Goal: Transaction & Acquisition: Book appointment/travel/reservation

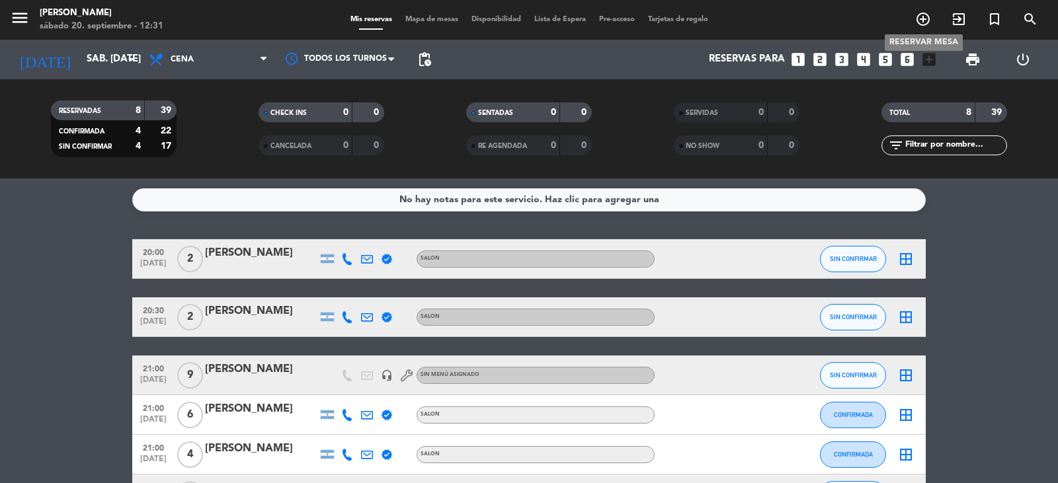
click at [926, 20] on icon "add_circle_outline" at bounding box center [923, 19] width 16 height 16
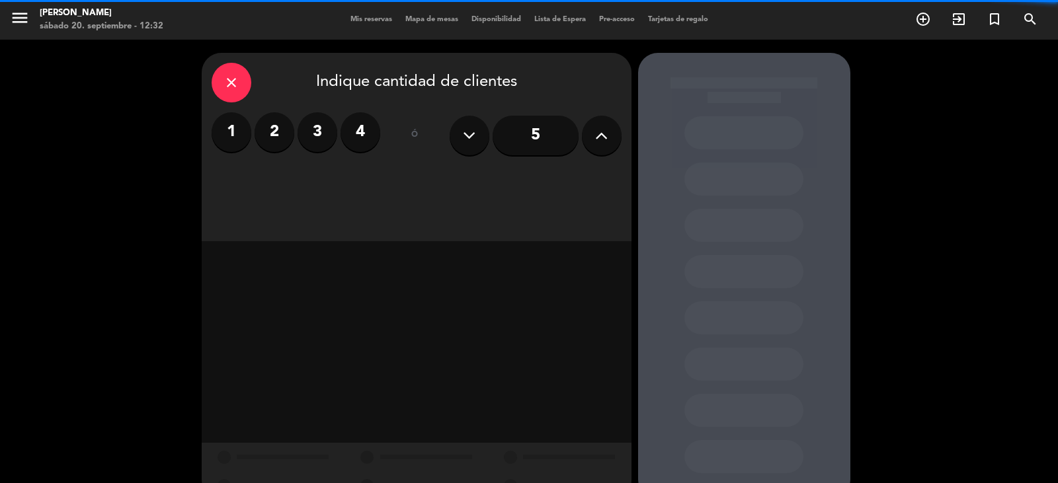
click at [601, 136] on icon at bounding box center [601, 136] width 13 height 20
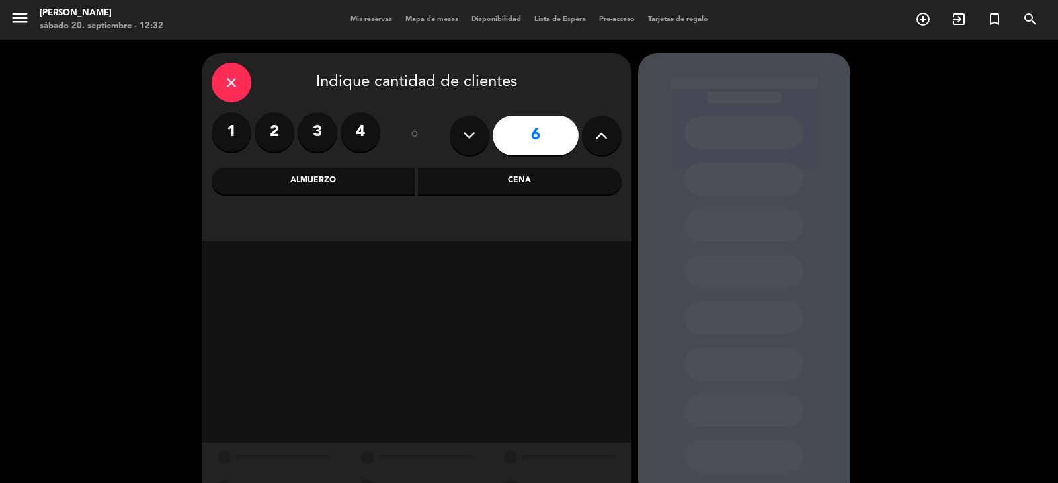
click at [543, 186] on div "Cena" at bounding box center [520, 181] width 204 height 26
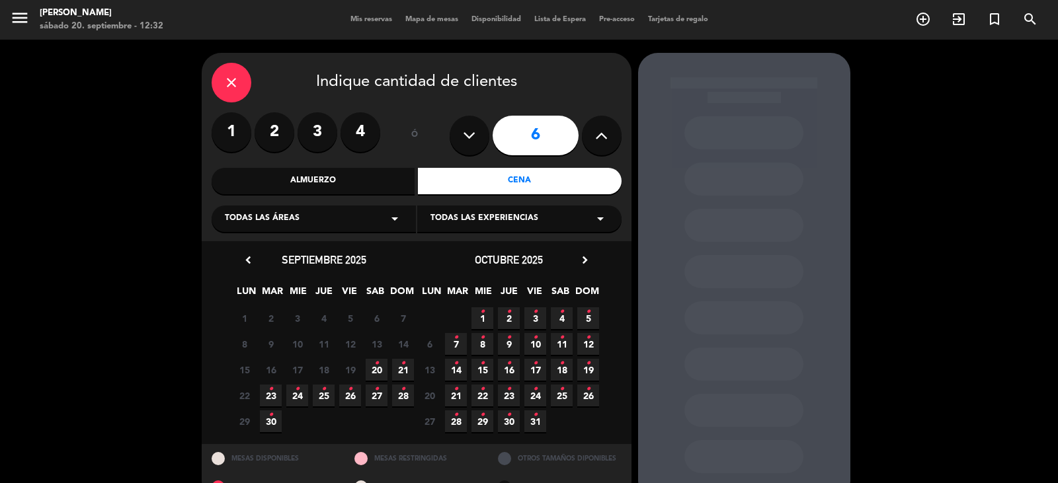
click at [379, 369] on span "20 •" at bounding box center [377, 370] width 22 height 22
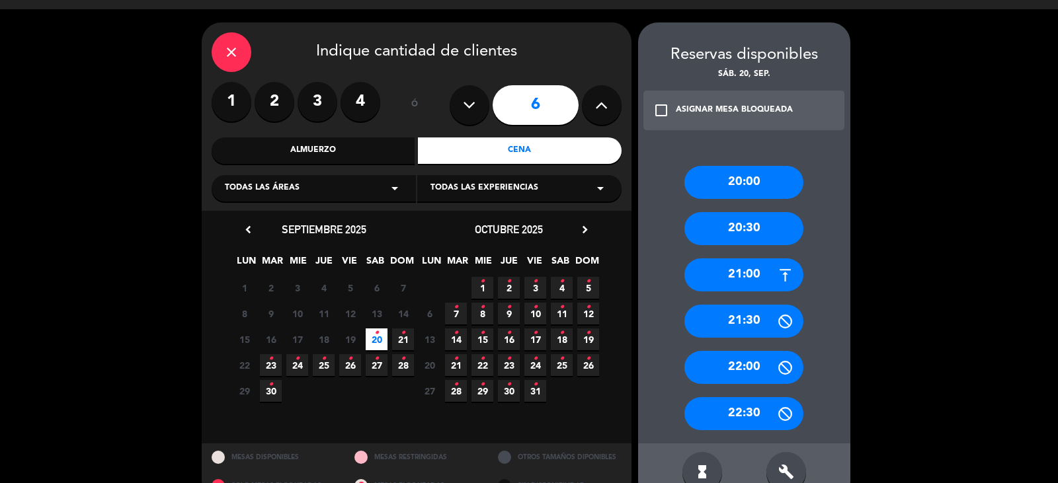
click at [742, 180] on div "20:00" at bounding box center [743, 182] width 119 height 33
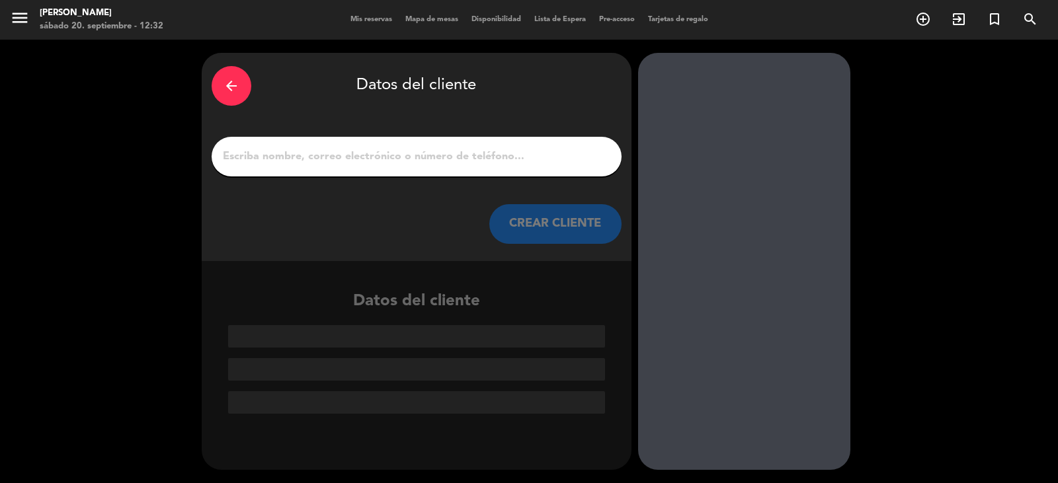
click at [321, 158] on input "1" at bounding box center [416, 156] width 390 height 19
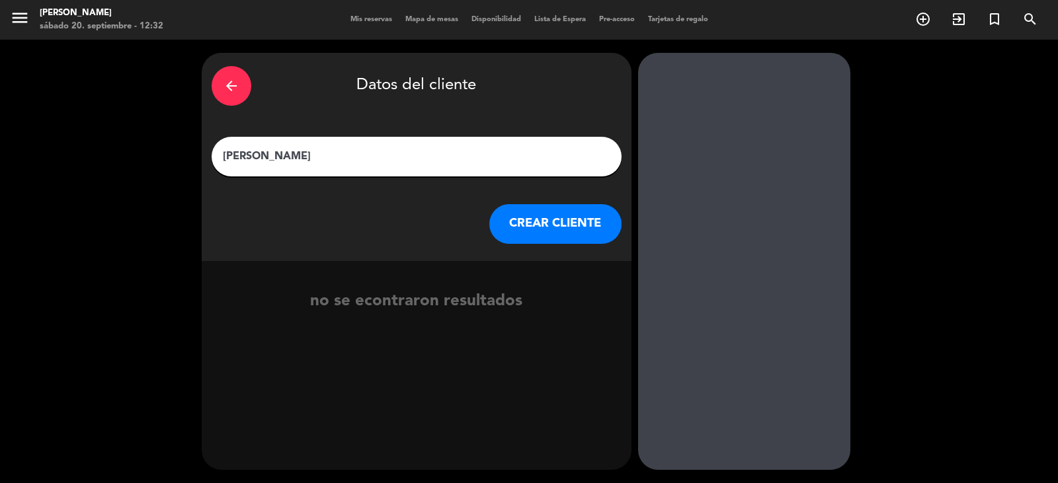
type input "[PERSON_NAME]"
click at [524, 225] on button "CREAR CLIENTE" at bounding box center [555, 224] width 132 height 40
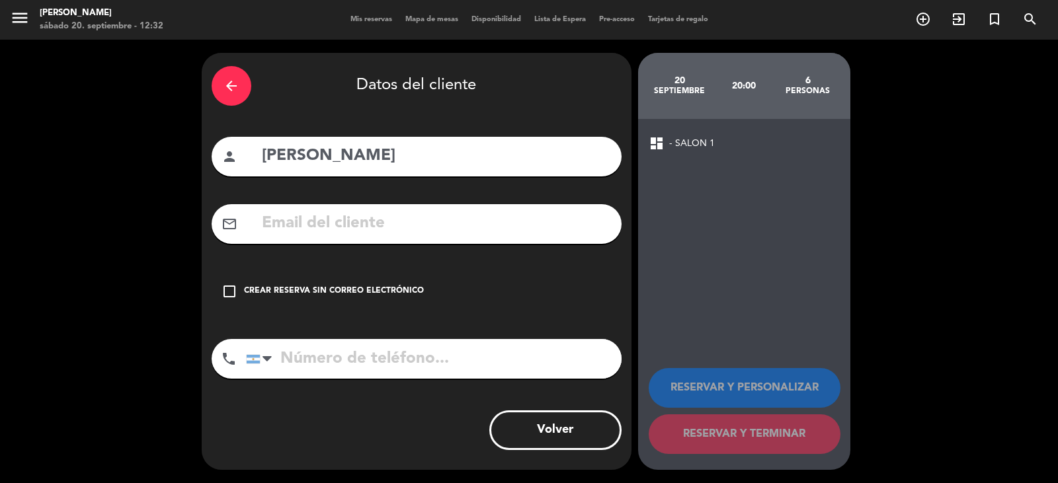
click at [230, 293] on icon "check_box_outline_blank" at bounding box center [229, 292] width 16 height 16
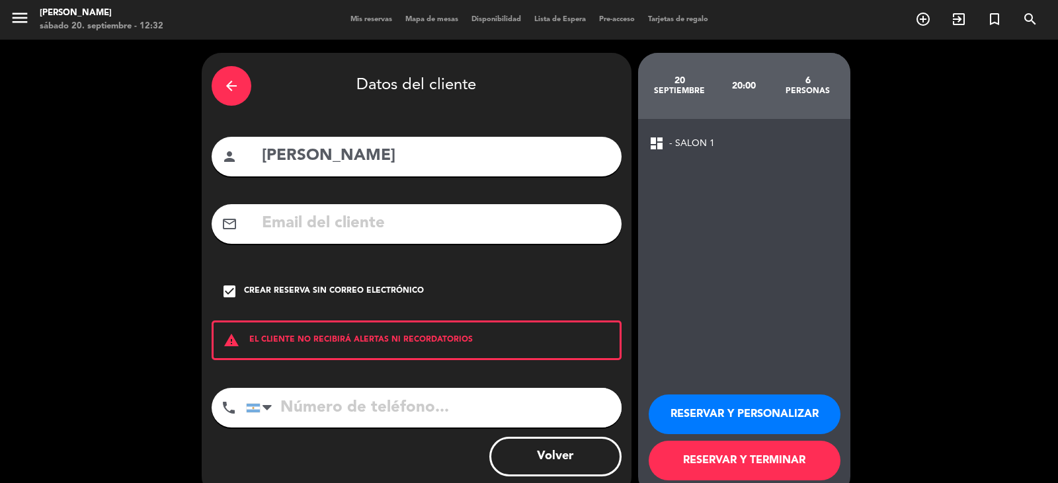
click at [287, 411] on input "tel" at bounding box center [434, 408] width 376 height 40
type input "[PHONE_NUMBER]"
click at [768, 422] on button "RESERVAR Y PERSONALIZAR" at bounding box center [745, 415] width 192 height 40
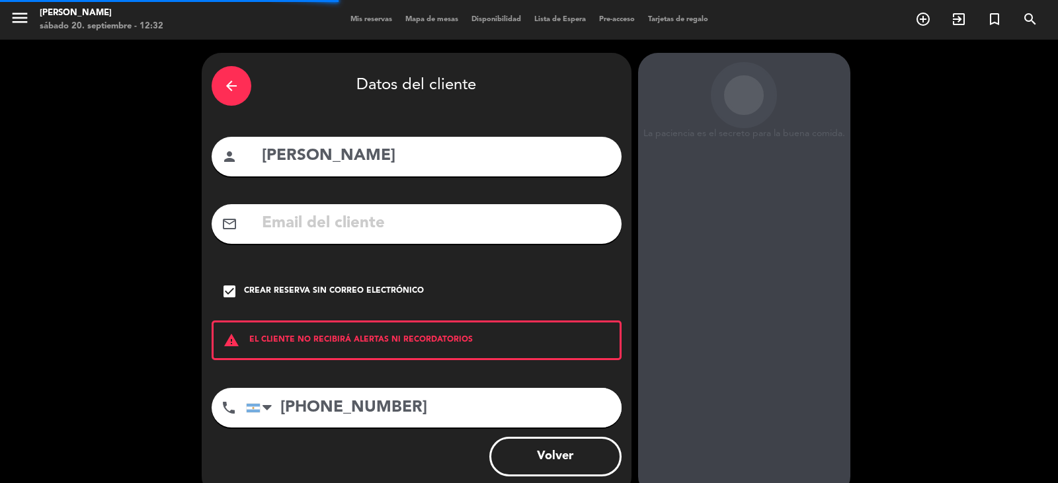
scroll to position [46, 0]
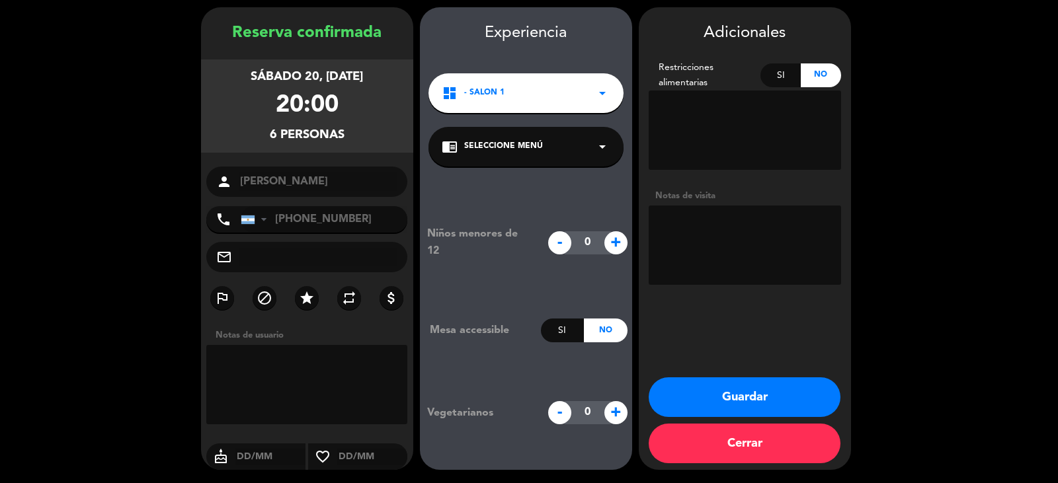
click at [265, 376] on textarea at bounding box center [307, 384] width 202 height 79
type textarea "[PERSON_NAME] 6"
click at [747, 396] on button "Guardar" at bounding box center [745, 398] width 192 height 40
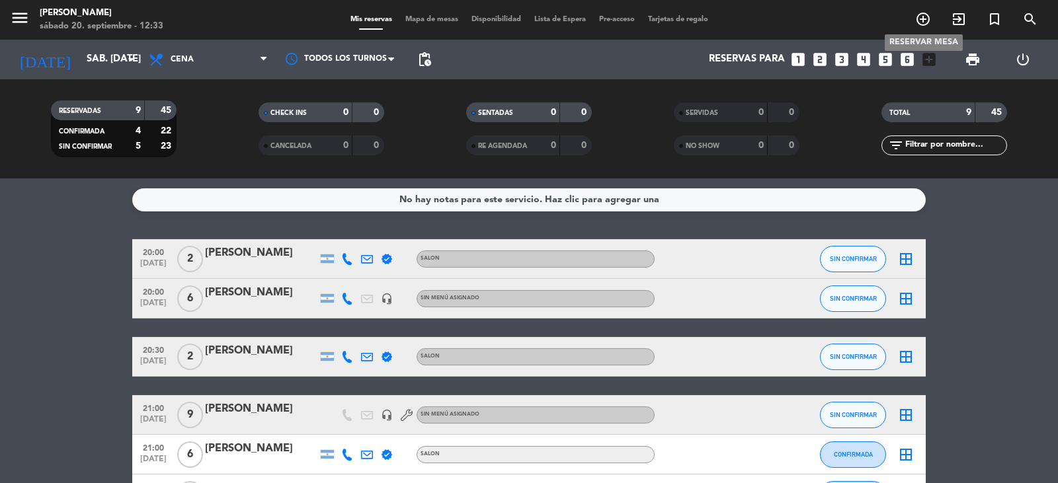
click at [924, 15] on icon "add_circle_outline" at bounding box center [923, 19] width 16 height 16
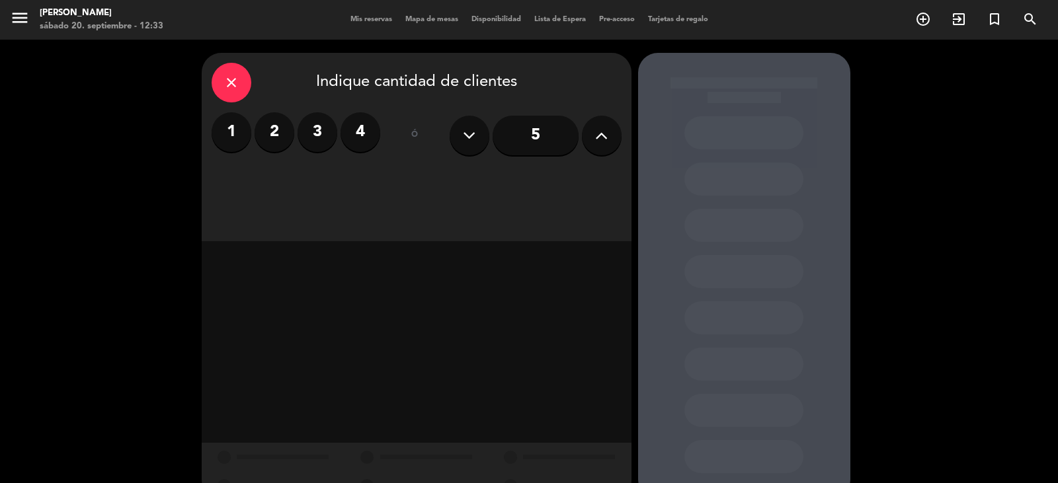
click at [538, 140] on input "5" at bounding box center [536, 136] width 86 height 40
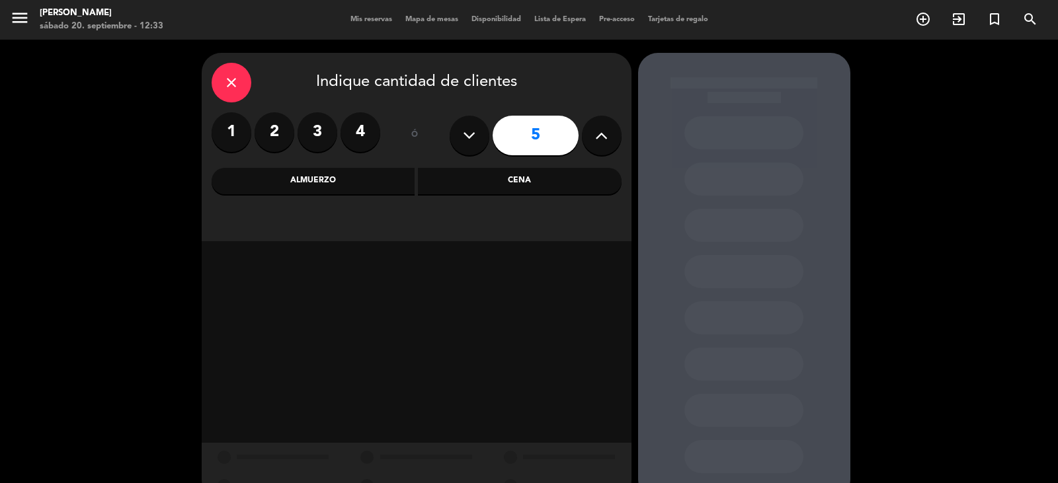
click at [531, 188] on div "Cena" at bounding box center [520, 181] width 204 height 26
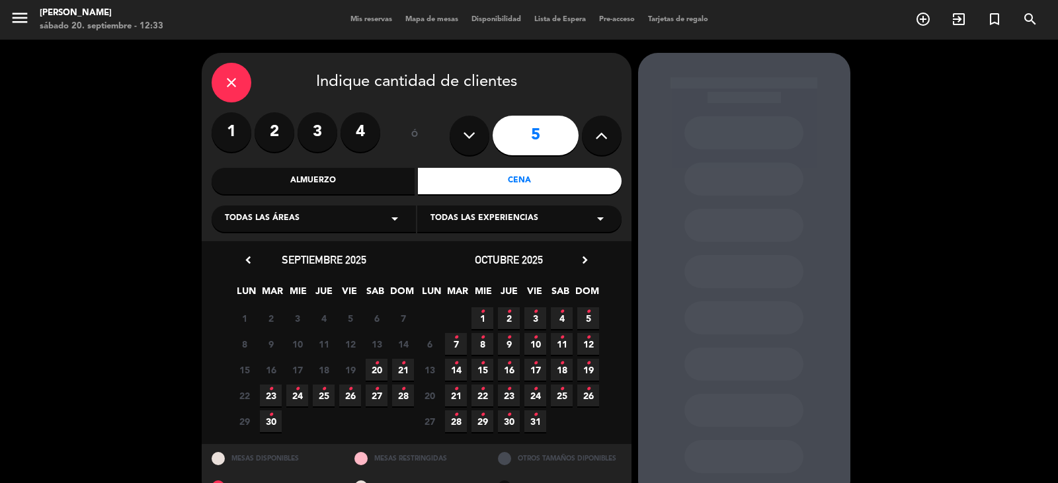
click at [373, 374] on span "20 •" at bounding box center [377, 370] width 22 height 22
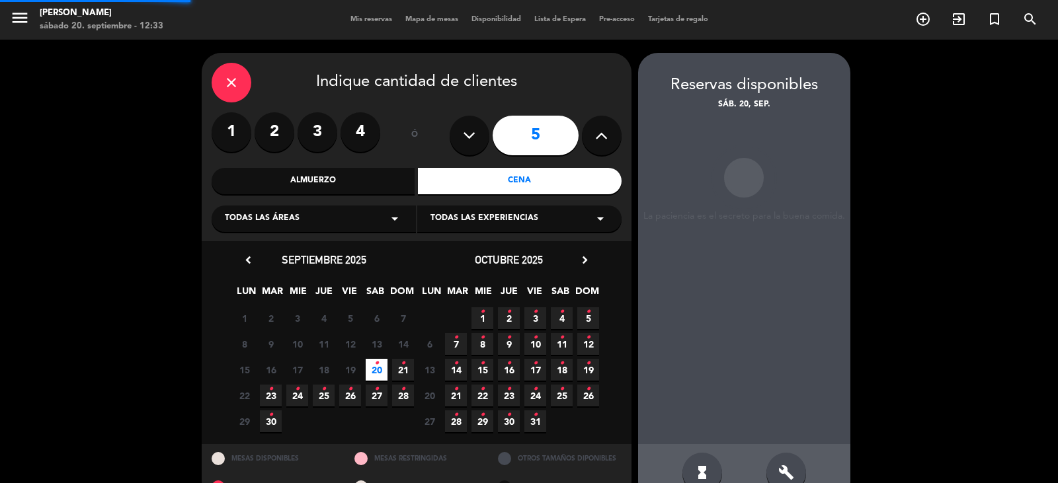
scroll to position [30, 0]
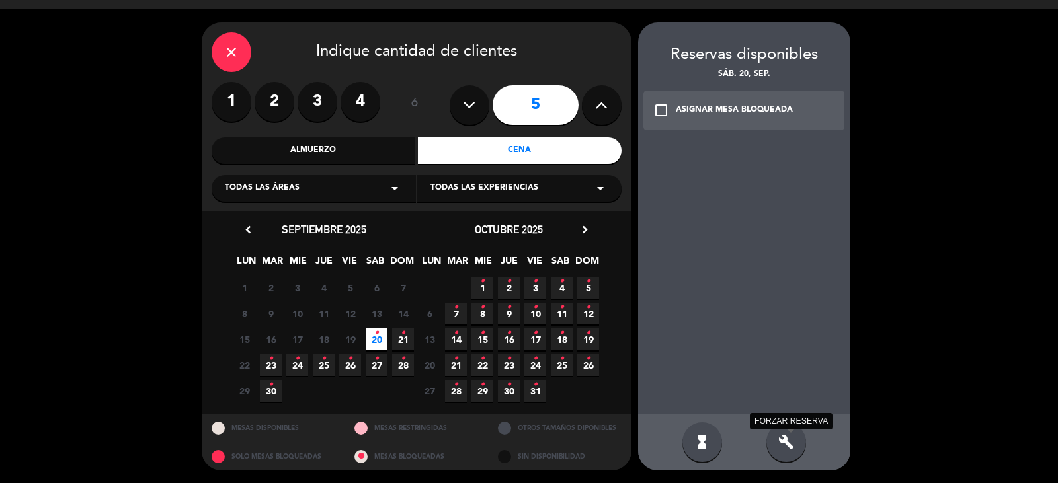
click at [783, 446] on icon "build" at bounding box center [786, 442] width 16 height 16
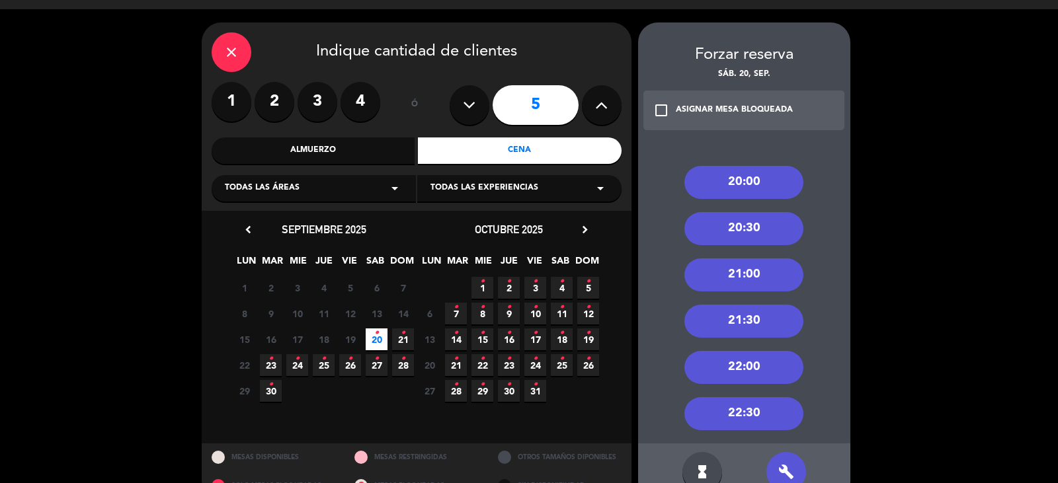
click at [749, 227] on div "20:30" at bounding box center [743, 228] width 119 height 33
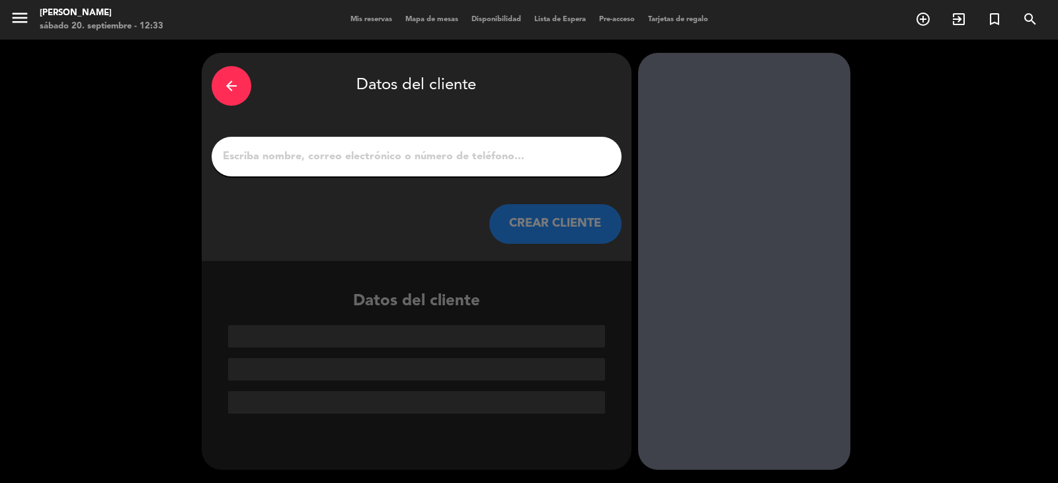
scroll to position [0, 0]
click at [307, 156] on input "1" at bounding box center [416, 156] width 390 height 19
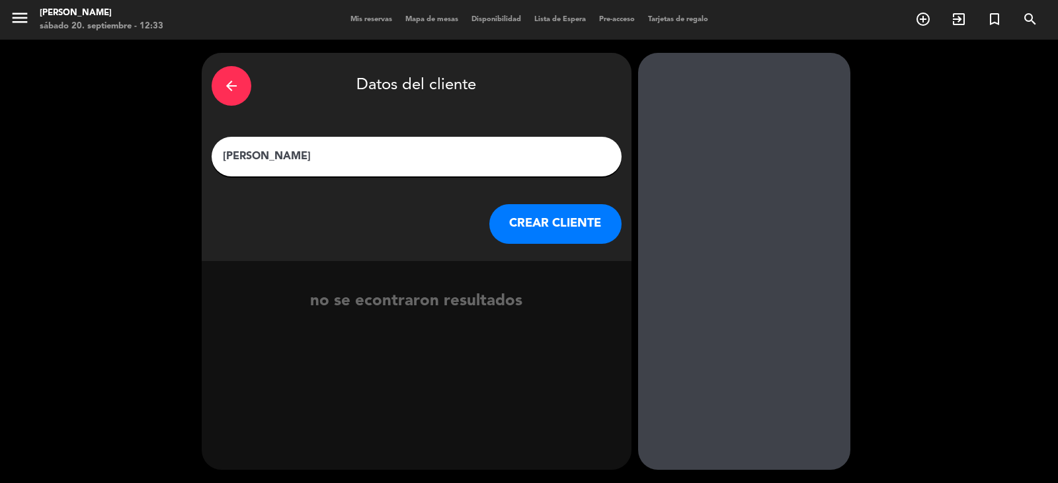
type input "[PERSON_NAME]"
click at [534, 219] on button "CREAR CLIENTE" at bounding box center [555, 224] width 132 height 40
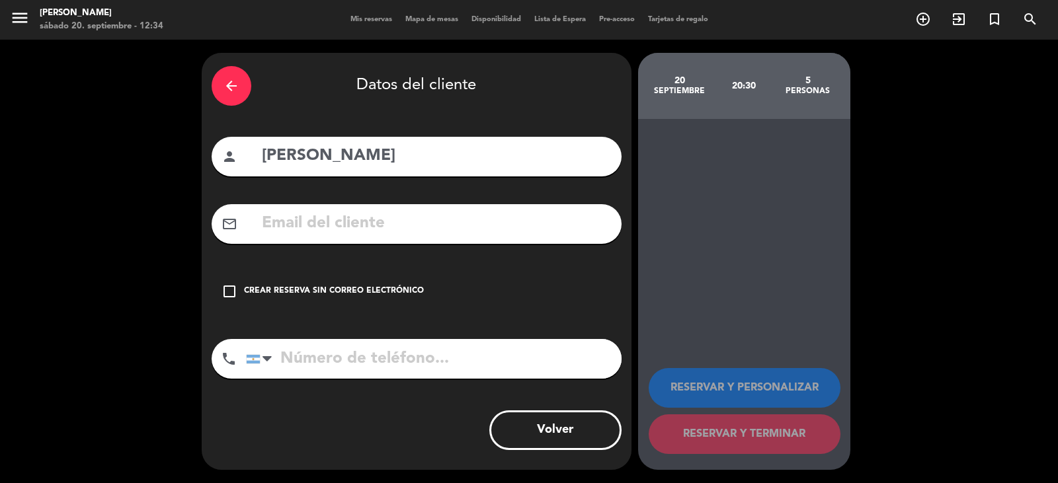
click at [364, 355] on input "tel" at bounding box center [434, 359] width 376 height 40
type input "[PHONE_NUMBER]"
click at [320, 222] on input "text" at bounding box center [435, 223] width 351 height 27
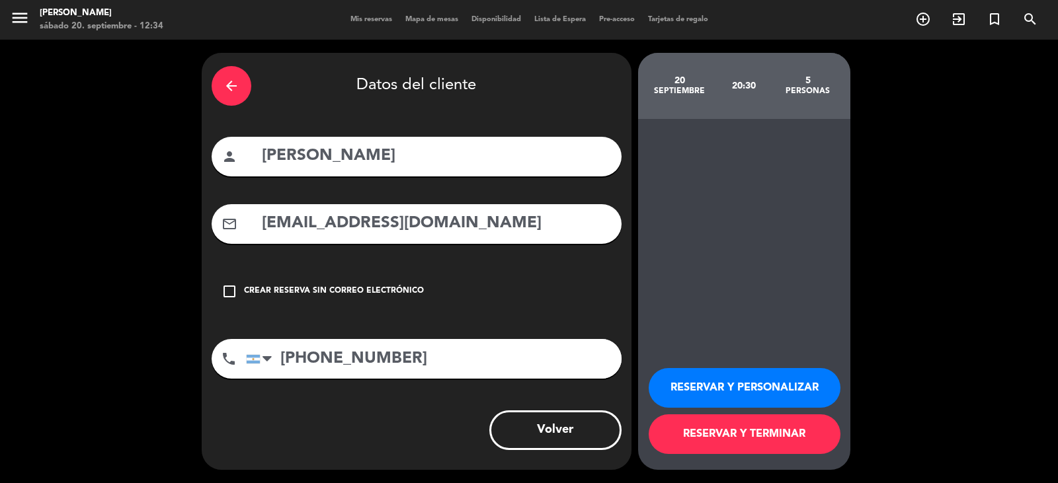
type input "[EMAIL_ADDRESS][DOMAIN_NAME]"
click at [793, 444] on button "RESERVAR Y TERMINAR" at bounding box center [745, 435] width 192 height 40
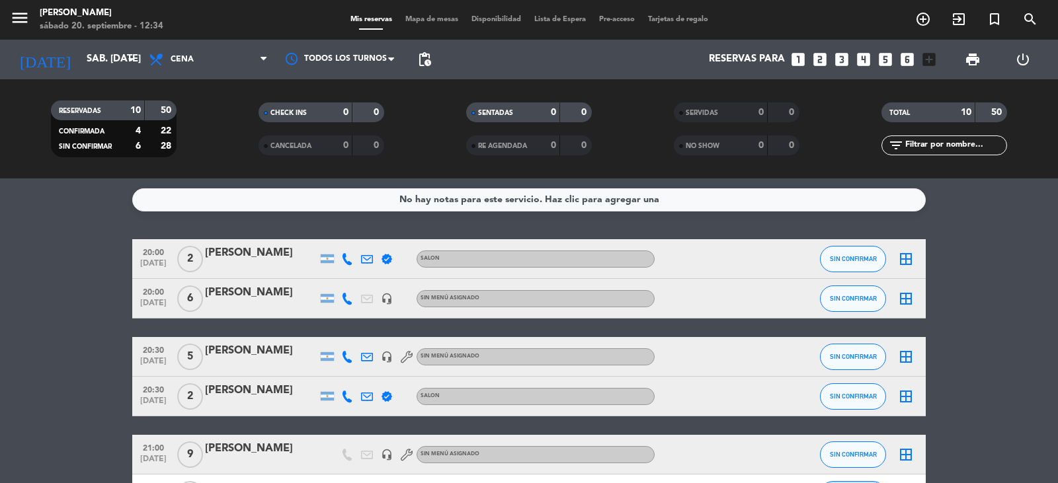
scroll to position [66, 0]
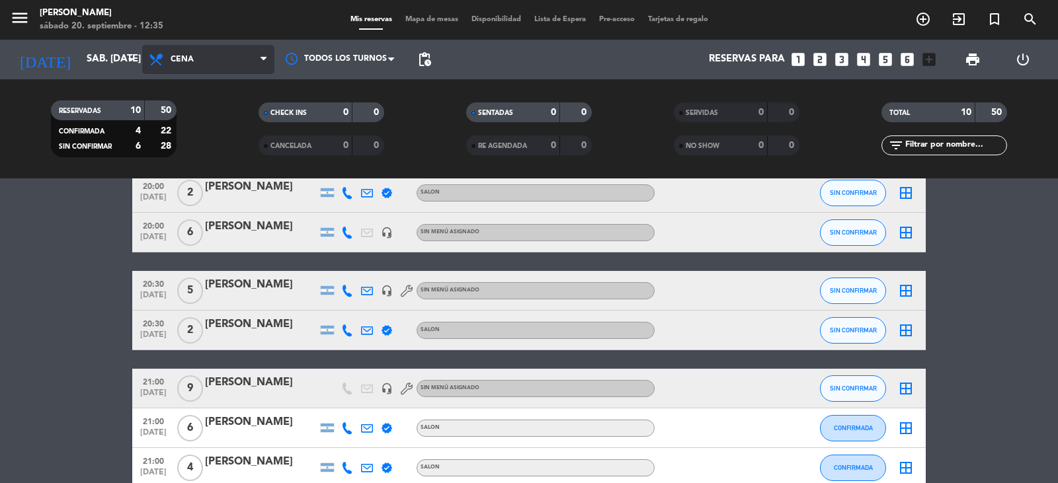
click at [262, 59] on icon at bounding box center [263, 59] width 6 height 11
click at [210, 118] on div "menu [PERSON_NAME] sábado 20. septiembre - 12:35 Mis reservas Mapa de mesas Dis…" at bounding box center [529, 89] width 1058 height 179
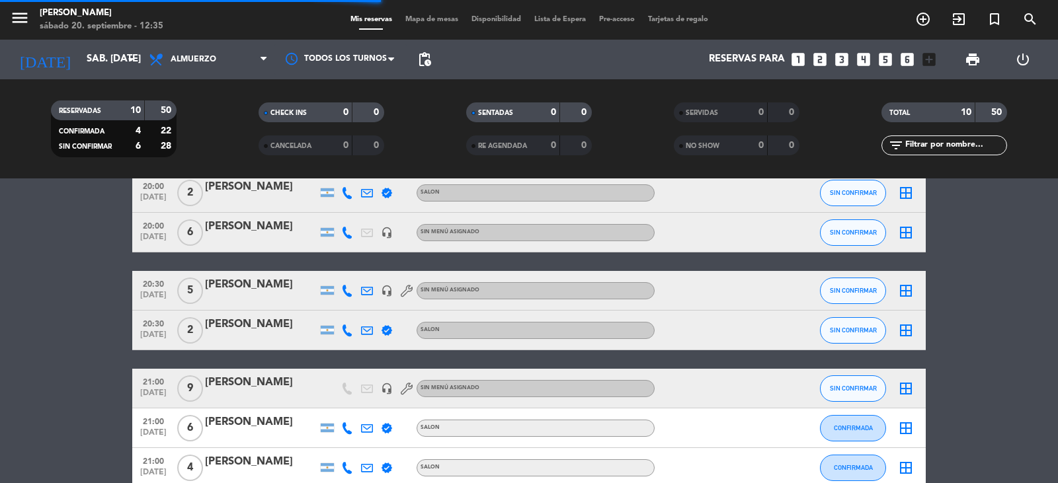
scroll to position [0, 0]
